Goal: Check status: Check status

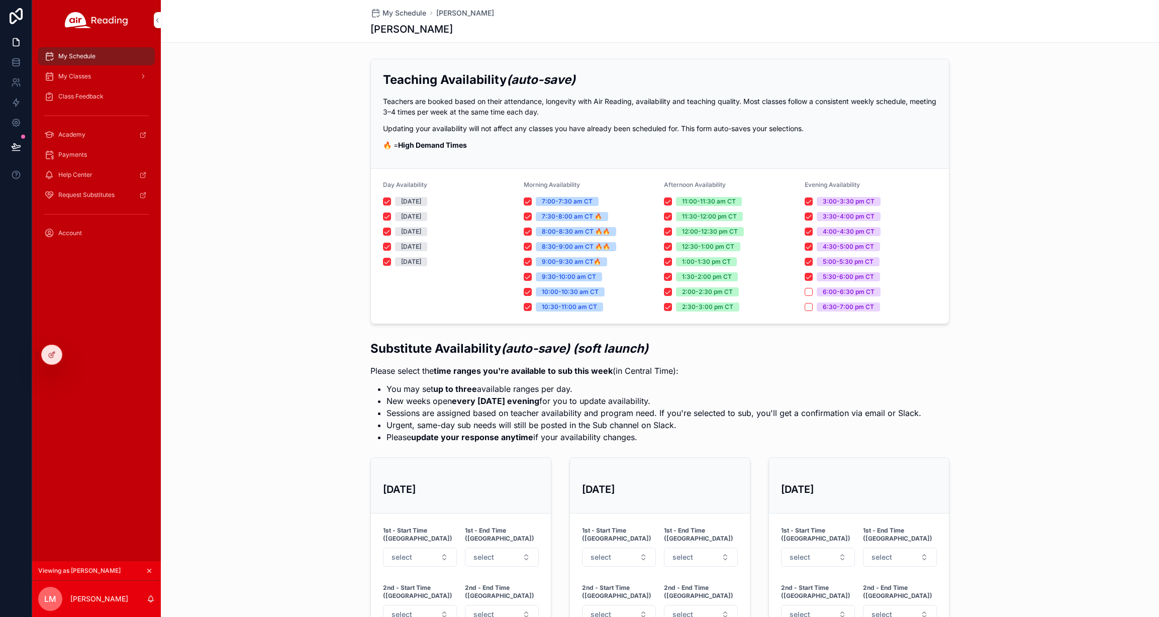
scroll to position [804, 0]
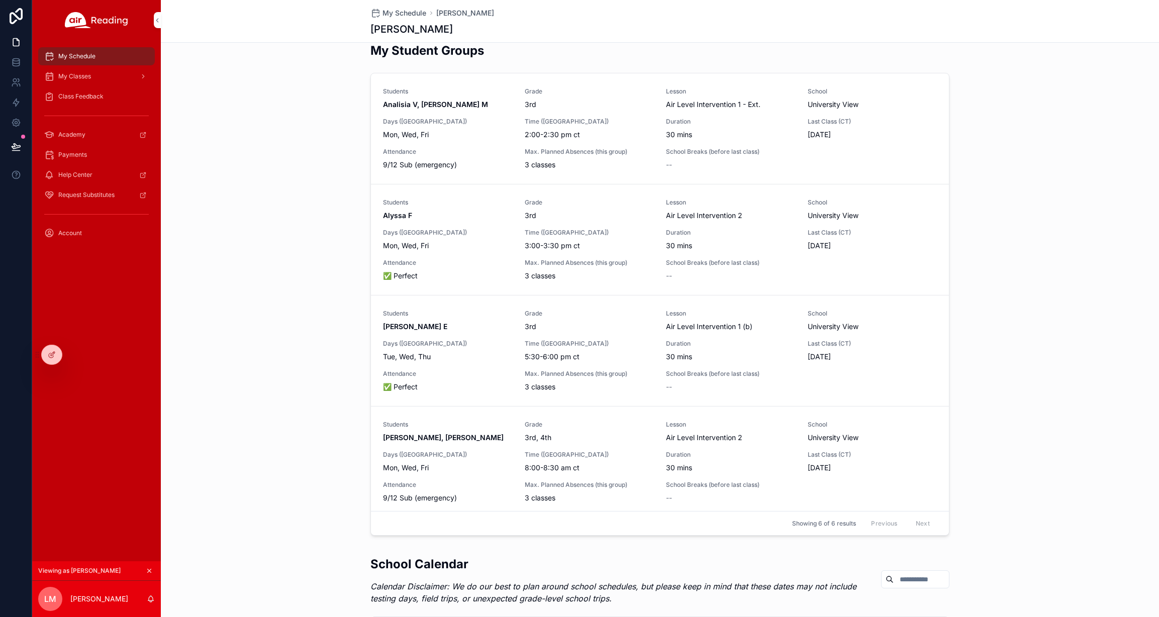
click at [0, 0] on div at bounding box center [0, 0] width 0 height 0
click at [0, 0] on icon at bounding box center [0, 0] width 0 height 0
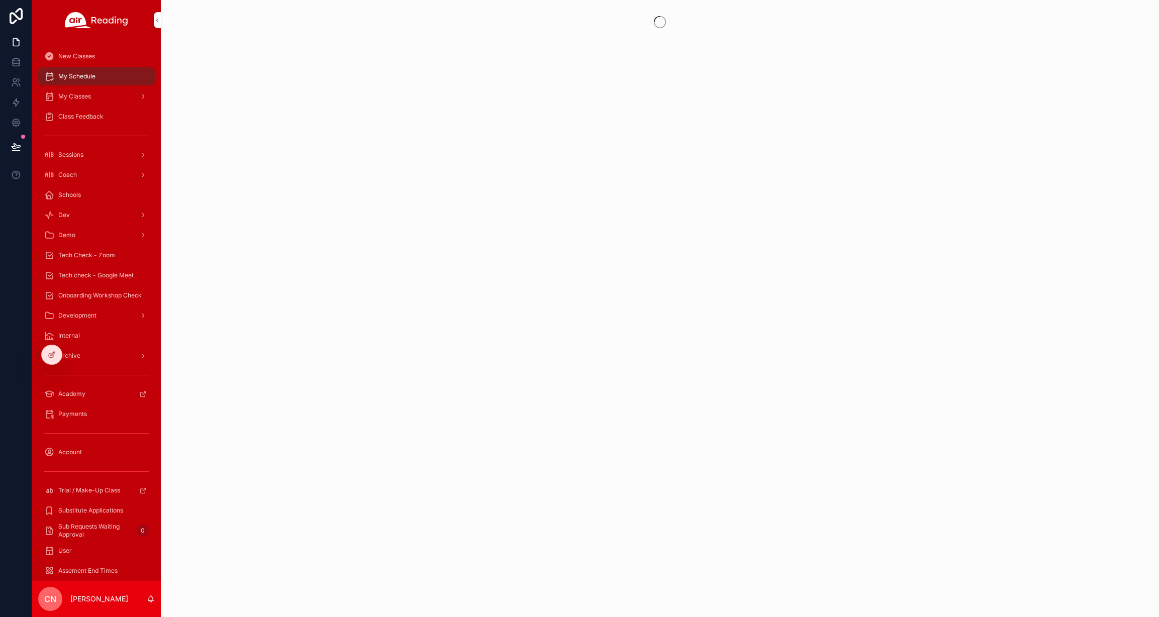
click at [78, 78] on span "My Schedule" at bounding box center [76, 76] width 37 height 8
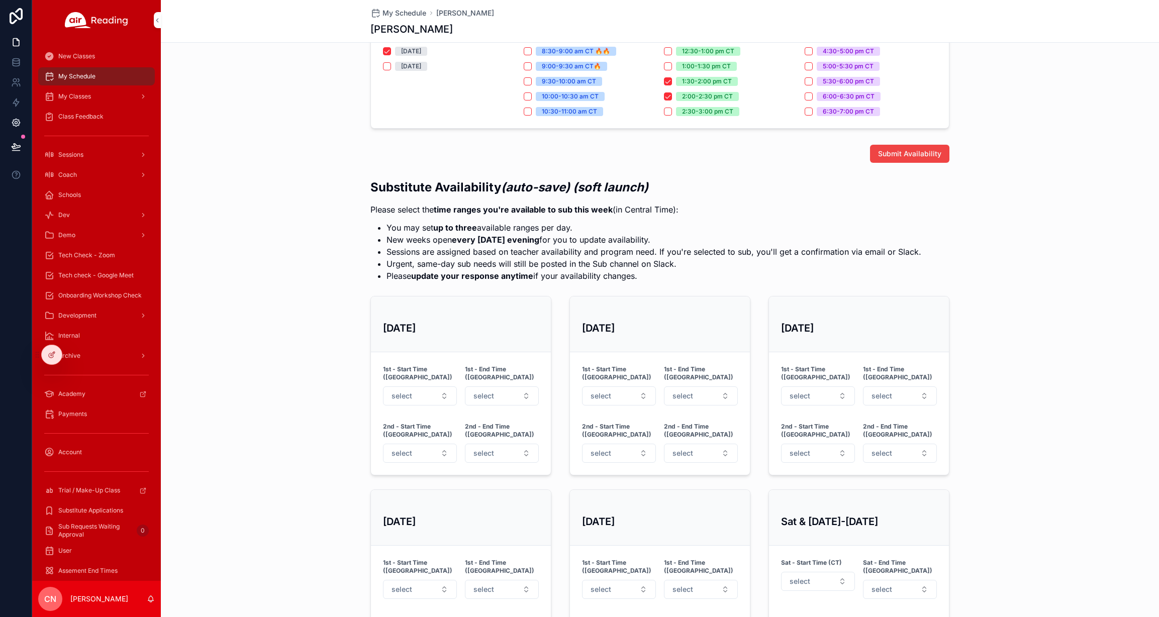
scroll to position [212, 0]
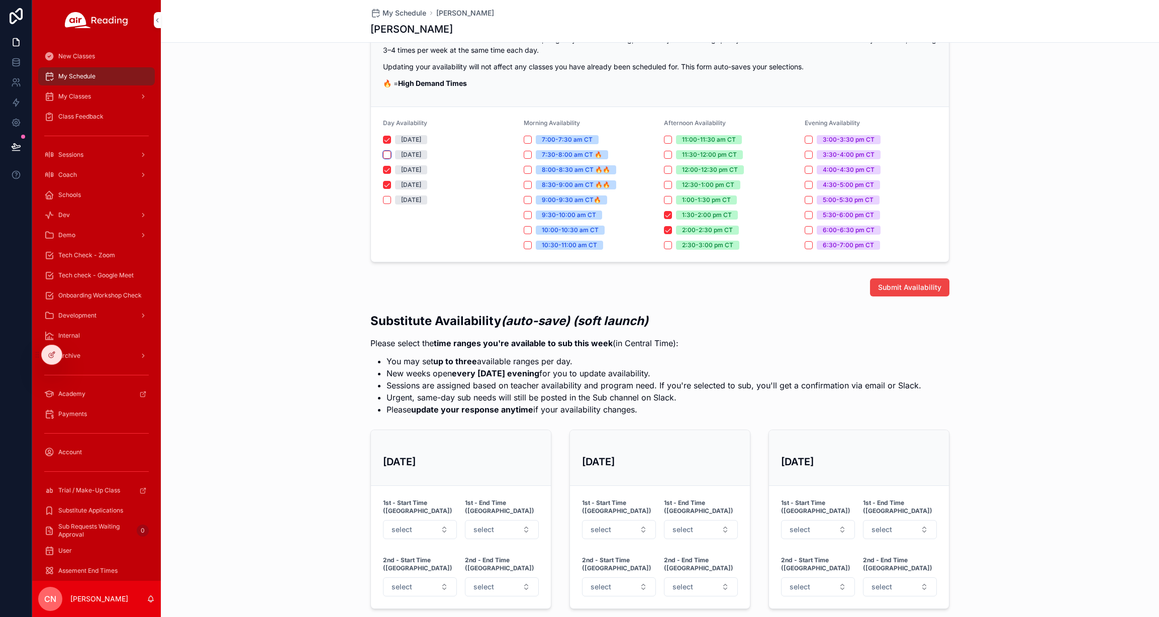
click at [385, 152] on button "[DATE]" at bounding box center [387, 155] width 8 height 8
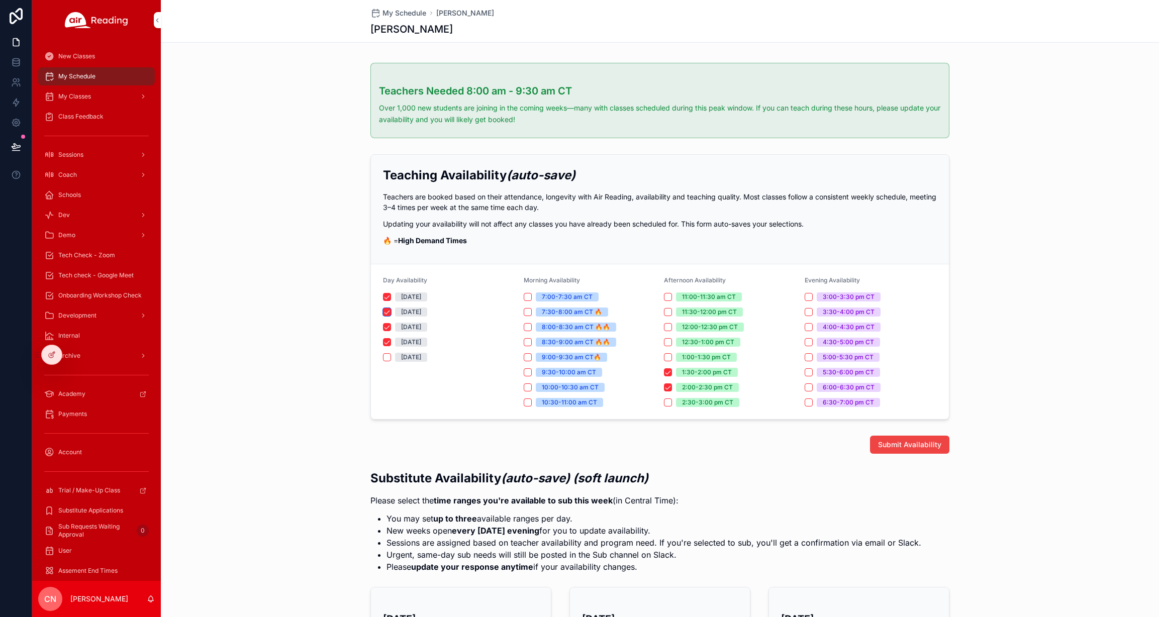
scroll to position [50, 0]
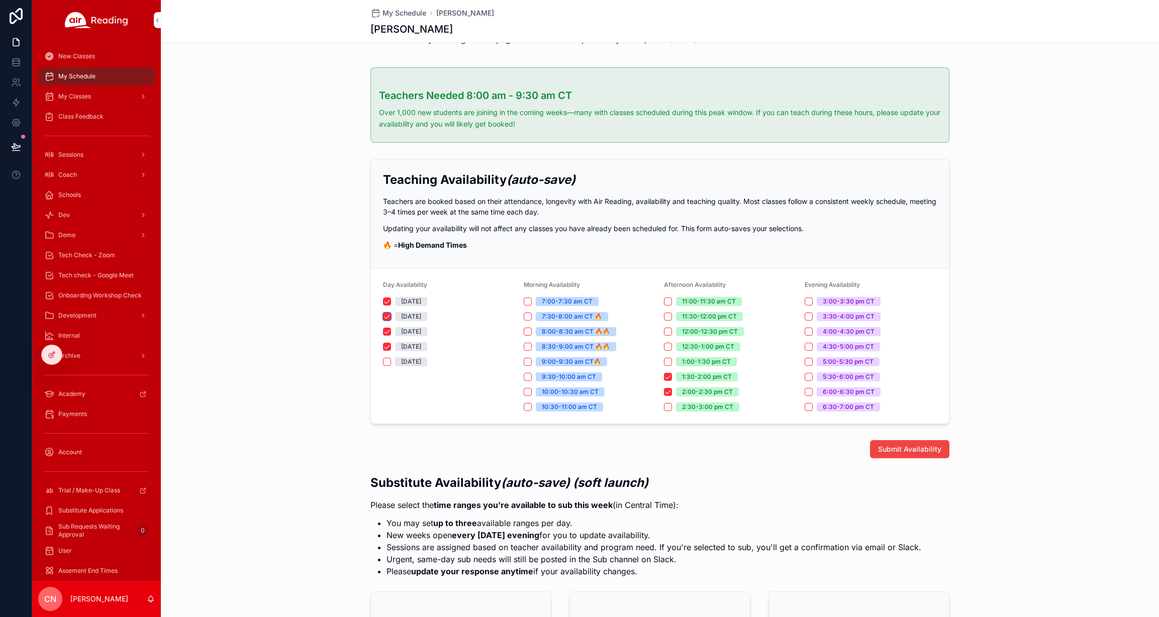
drag, startPoint x: 380, startPoint y: 313, endPoint x: 386, endPoint y: 315, distance: 6.4
click at [383, 313] on button "[DATE]" at bounding box center [387, 317] width 8 height 8
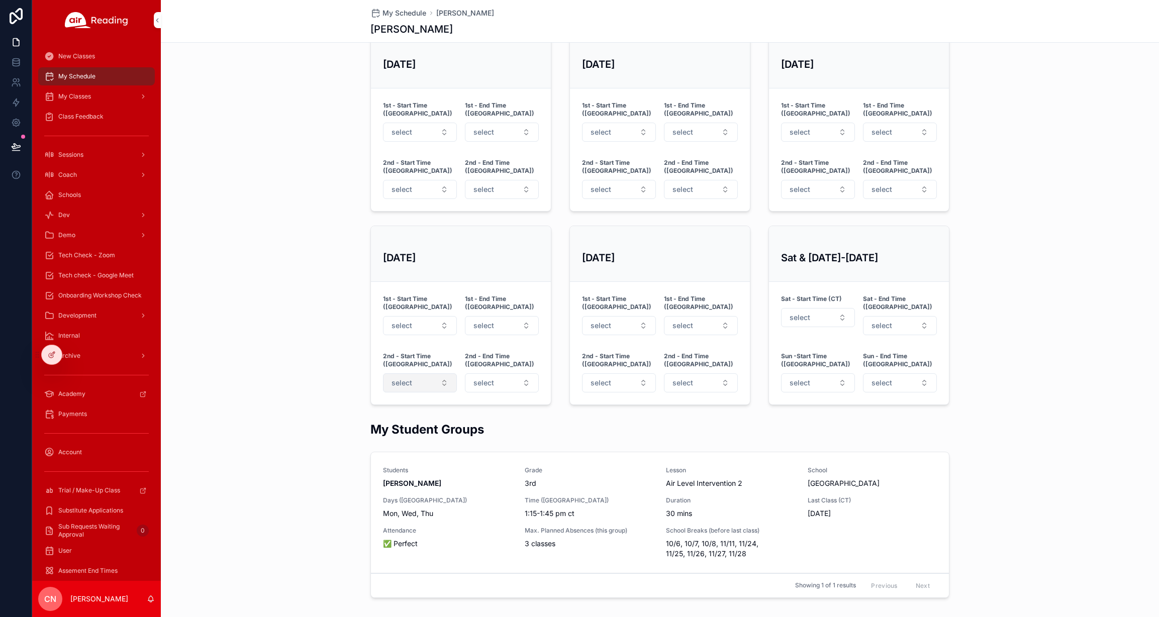
scroll to position [780, 0]
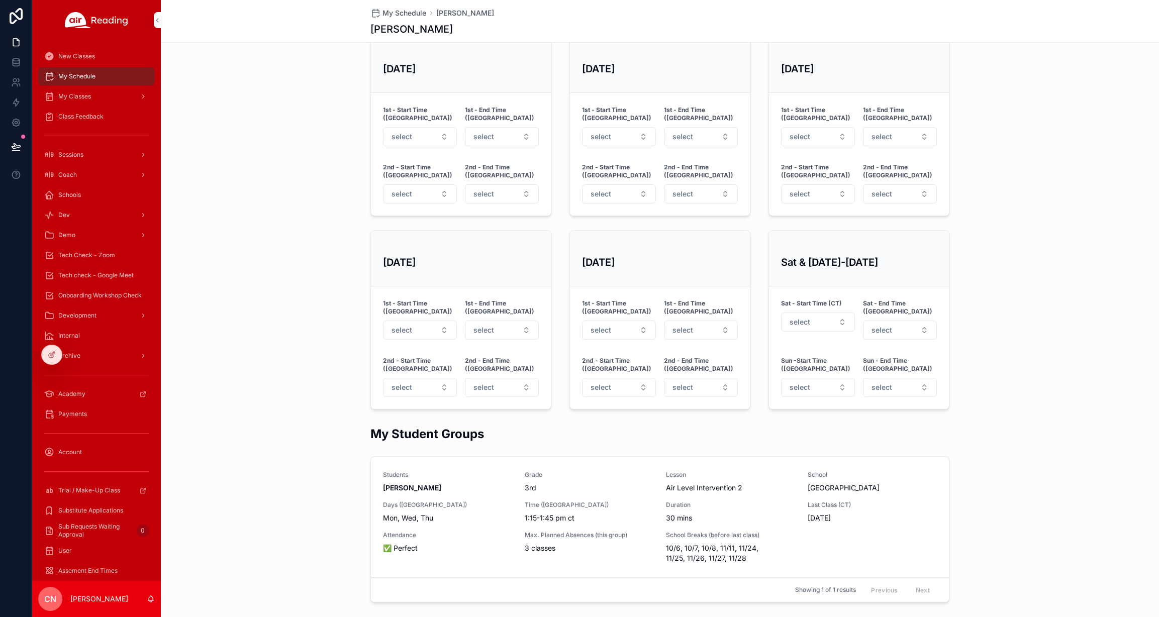
scroll to position [778, 0]
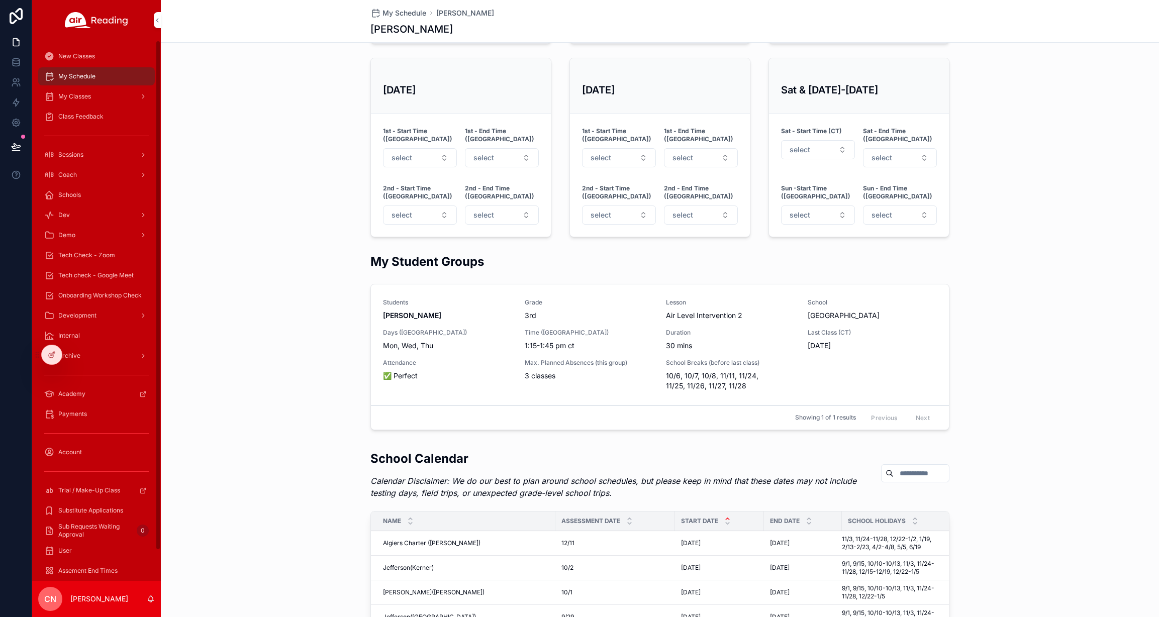
click at [62, 98] on span "My Classes" at bounding box center [74, 96] width 33 height 8
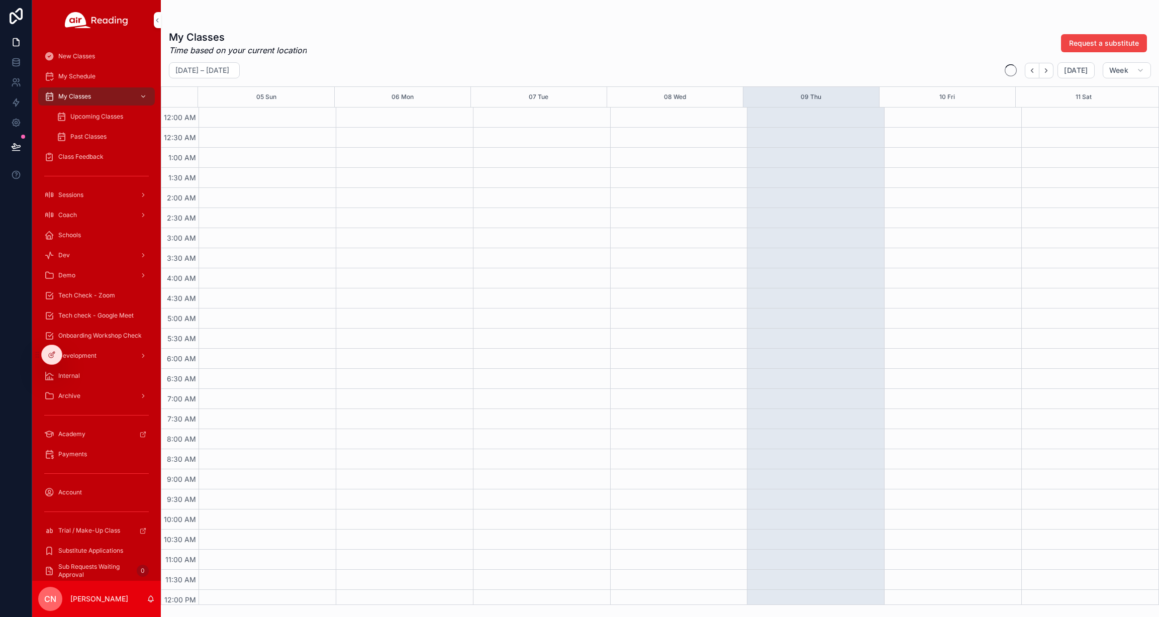
click at [73, 97] on span "My Classes" at bounding box center [74, 96] width 33 height 8
click at [1080, 69] on span "Today" at bounding box center [1076, 70] width 24 height 9
click at [1052, 68] on button "Next" at bounding box center [1046, 71] width 14 height 16
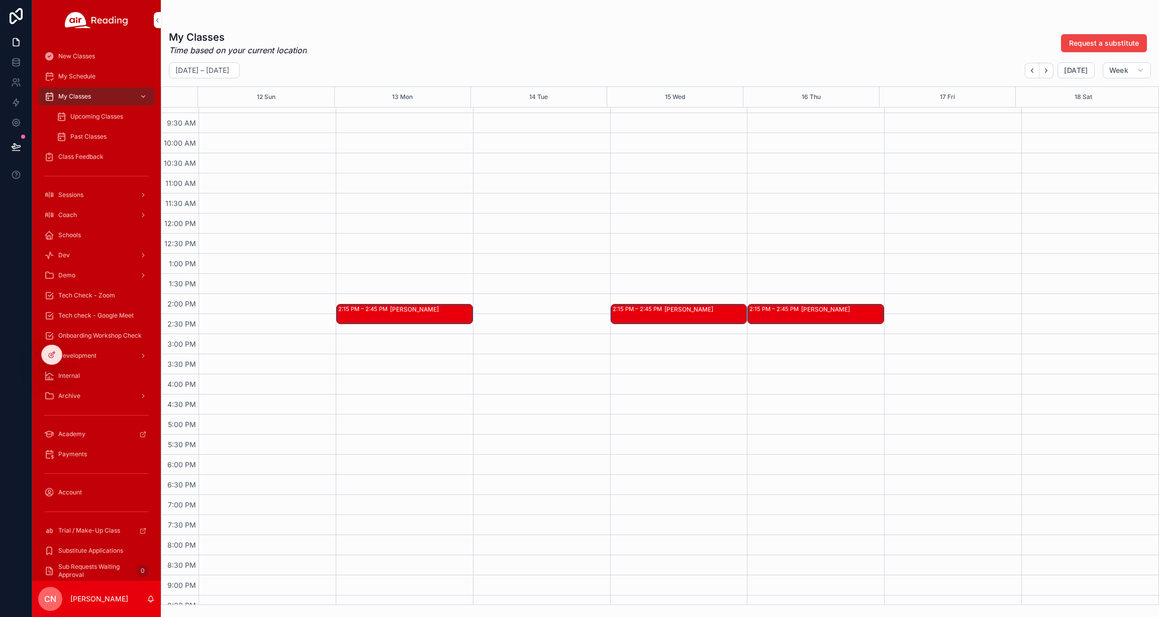
scroll to position [381, 0]
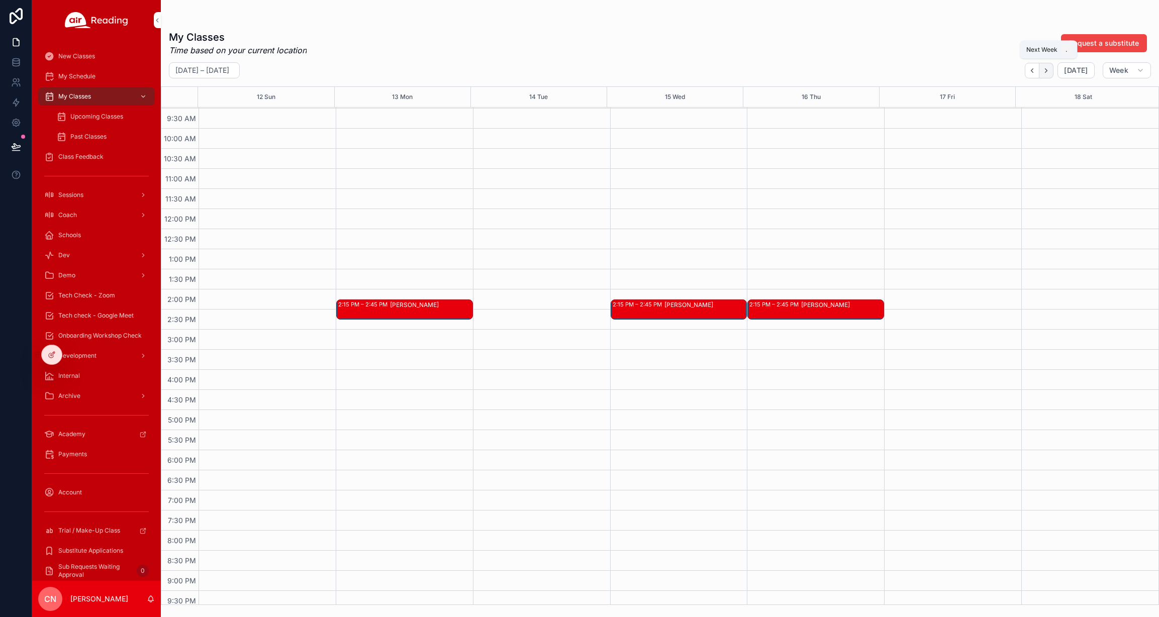
click at [1049, 70] on icon "Next" at bounding box center [1046, 71] width 8 height 8
click at [89, 93] on span "My Classes" at bounding box center [74, 96] width 33 height 8
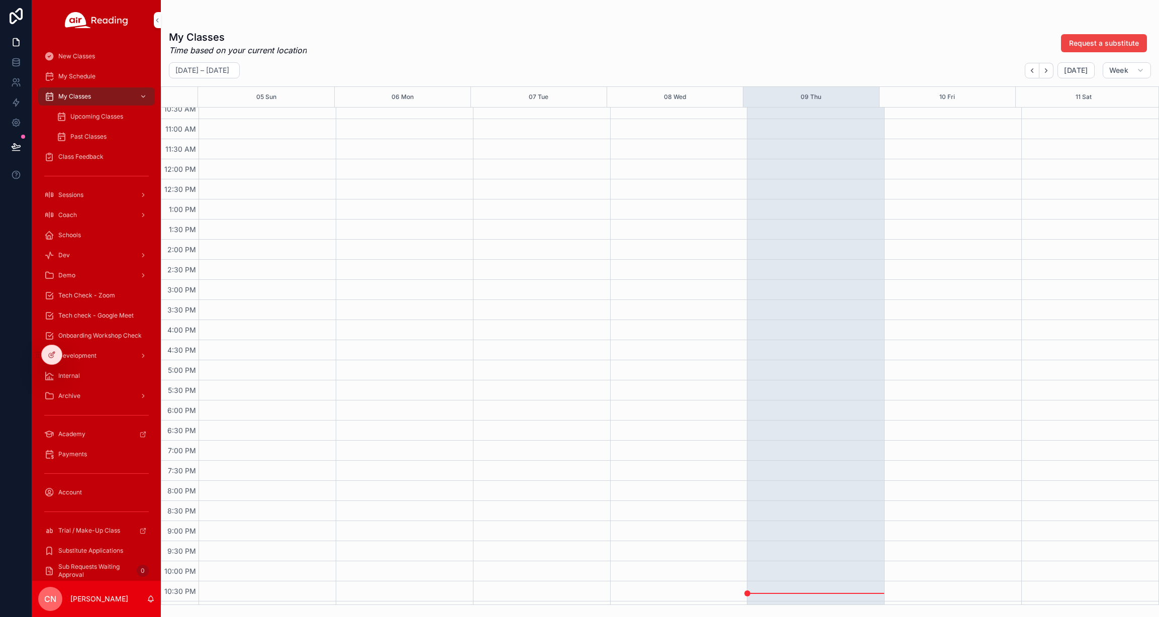
scroll to position [468, 0]
click at [1048, 72] on icon "Next" at bounding box center [1046, 71] width 8 height 8
